Goal: Task Accomplishment & Management: Manage account settings

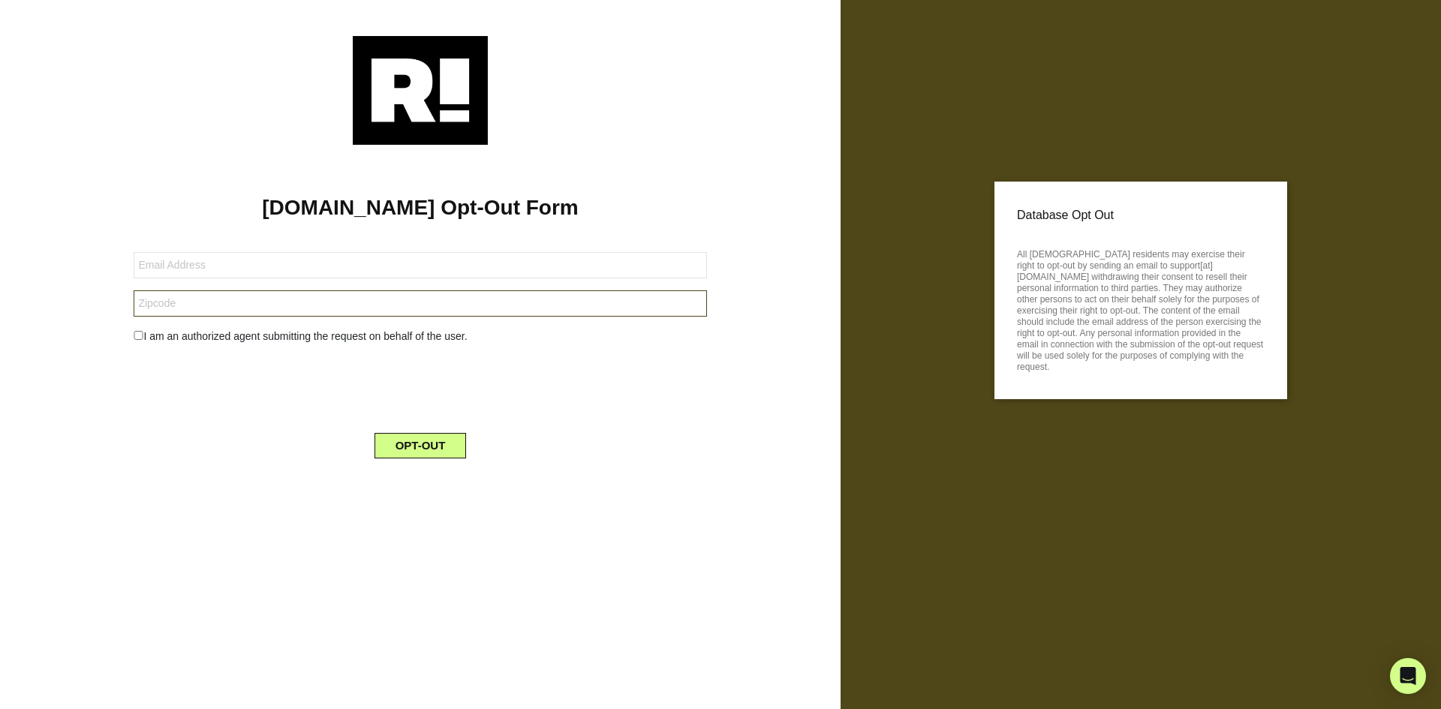
click at [459, 309] on input "text" at bounding box center [420, 303] width 573 height 26
type input "11427"
click at [392, 448] on button "OPT-OUT" at bounding box center [421, 446] width 92 height 26
click at [427, 86] on img at bounding box center [420, 90] width 135 height 109
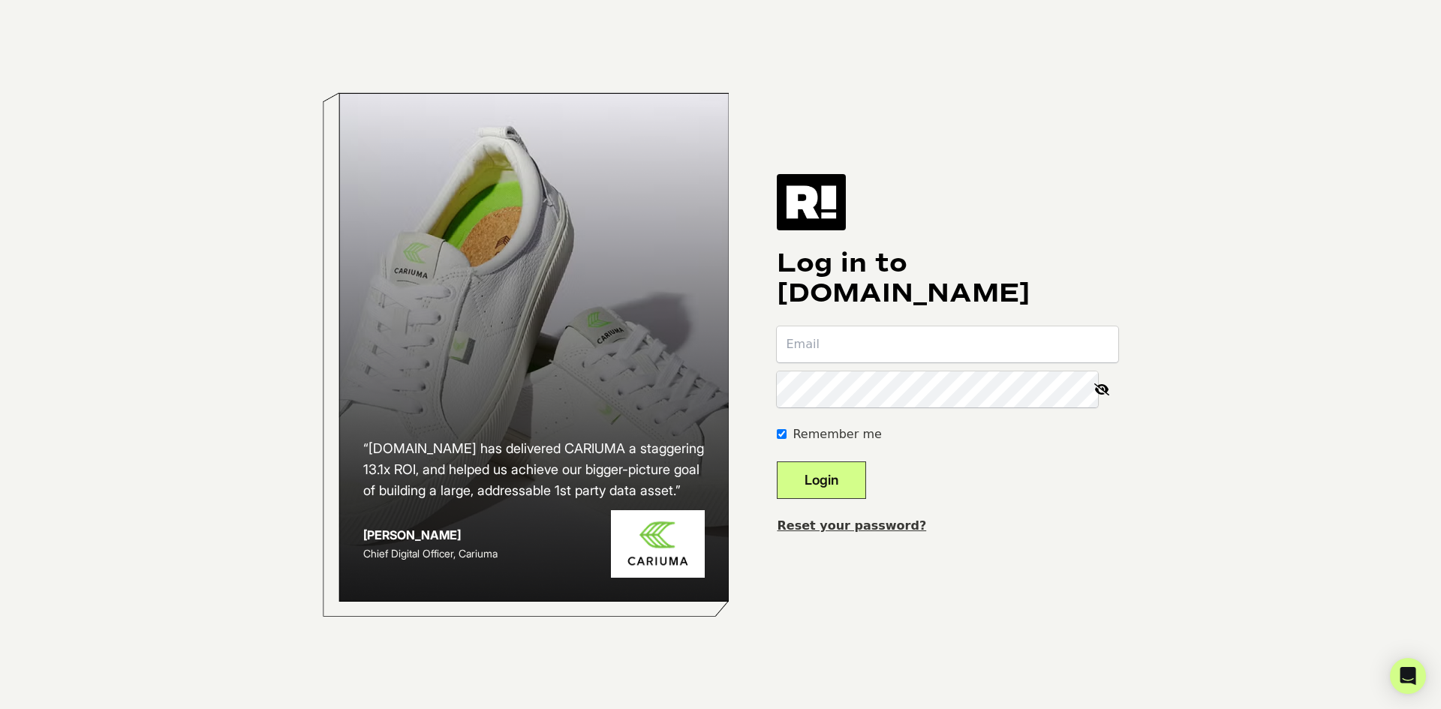
click at [1103, 401] on icon at bounding box center [1101, 390] width 33 height 36
